Goal: Information Seeking & Learning: Learn about a topic

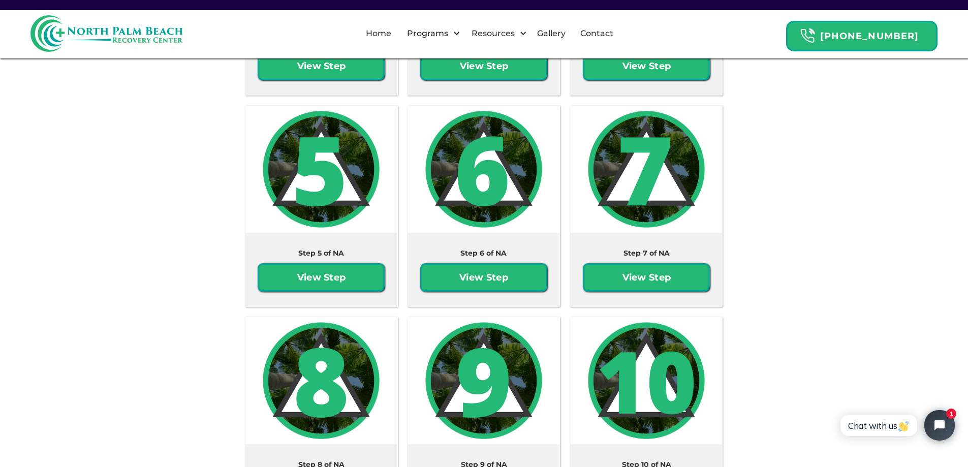
scroll to position [1864, 0]
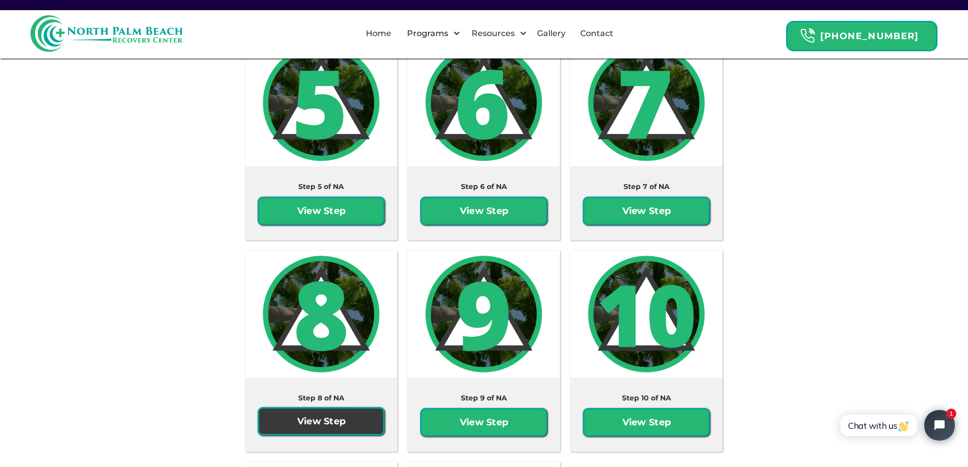
click at [312, 407] on link "View Step" at bounding box center [321, 421] width 127 height 28
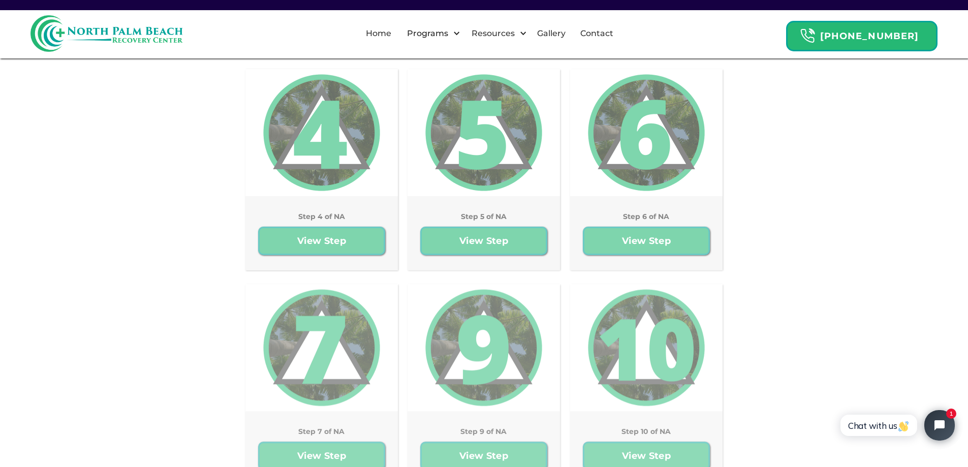
scroll to position [2050, 0]
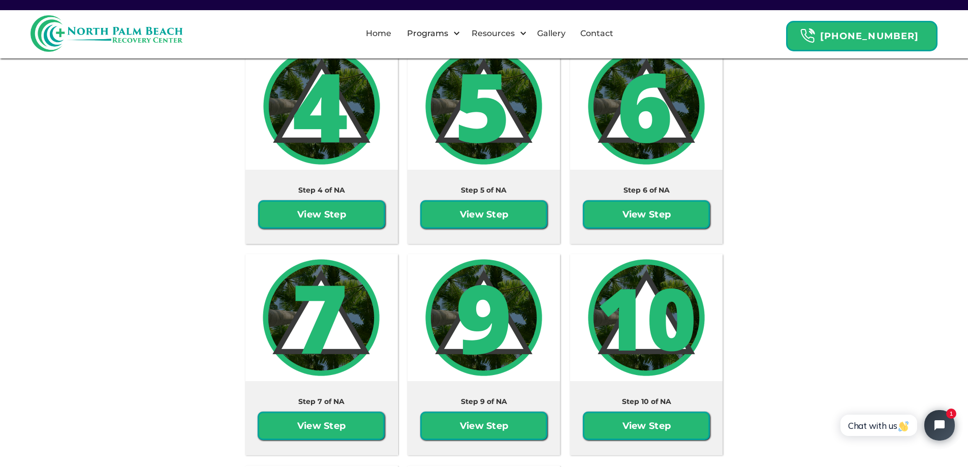
click at [327, 107] on img at bounding box center [321, 106] width 127 height 127
click at [316, 214] on link "View Step" at bounding box center [321, 213] width 127 height 28
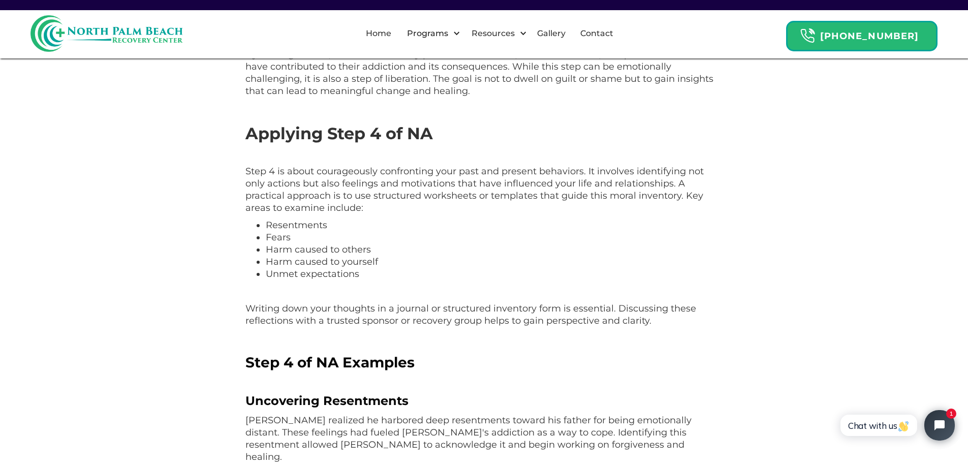
scroll to position [746, 0]
